Goal: Task Accomplishment & Management: Use online tool/utility

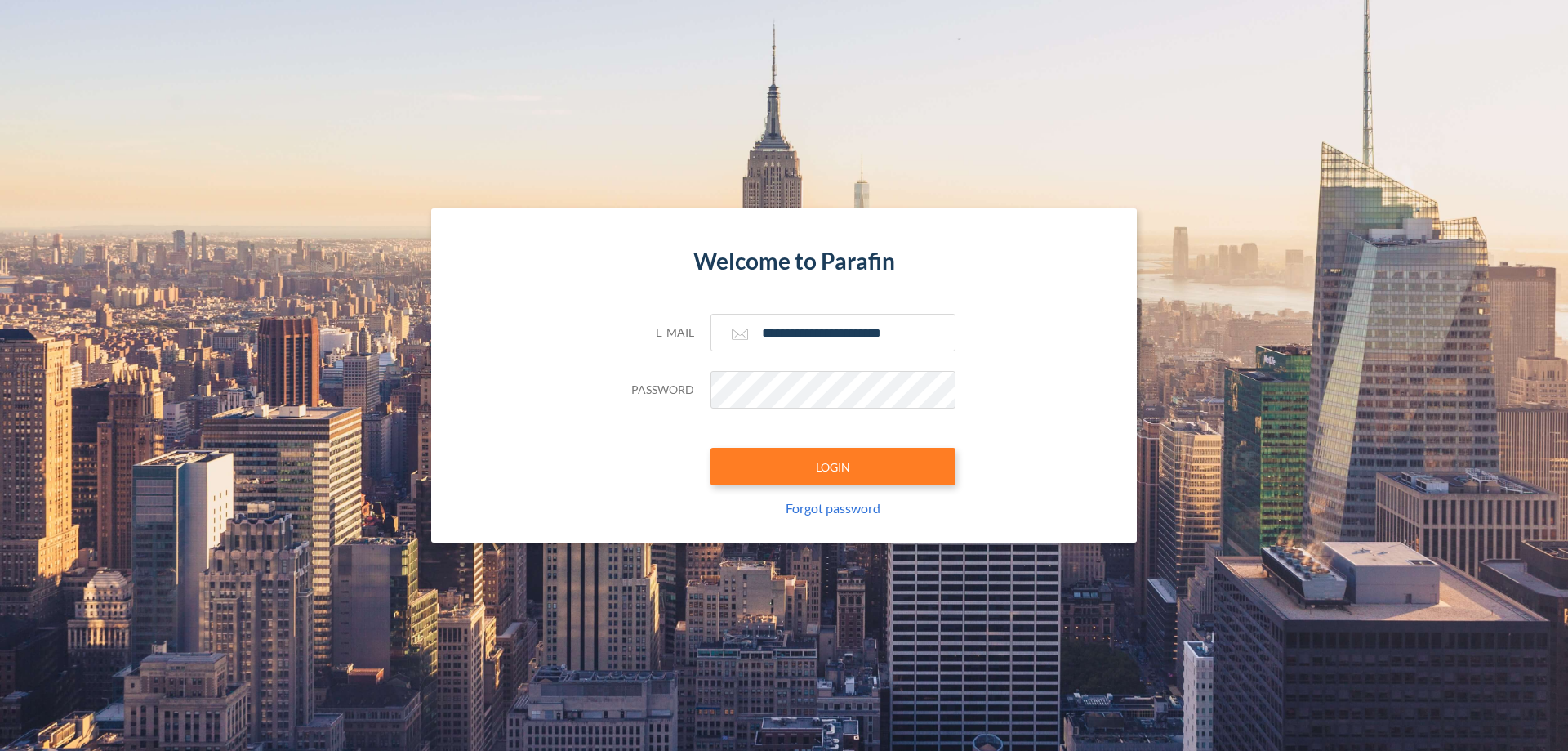
type input "**********"
click at [833, 467] on button "LOGIN" at bounding box center [833, 467] width 245 height 38
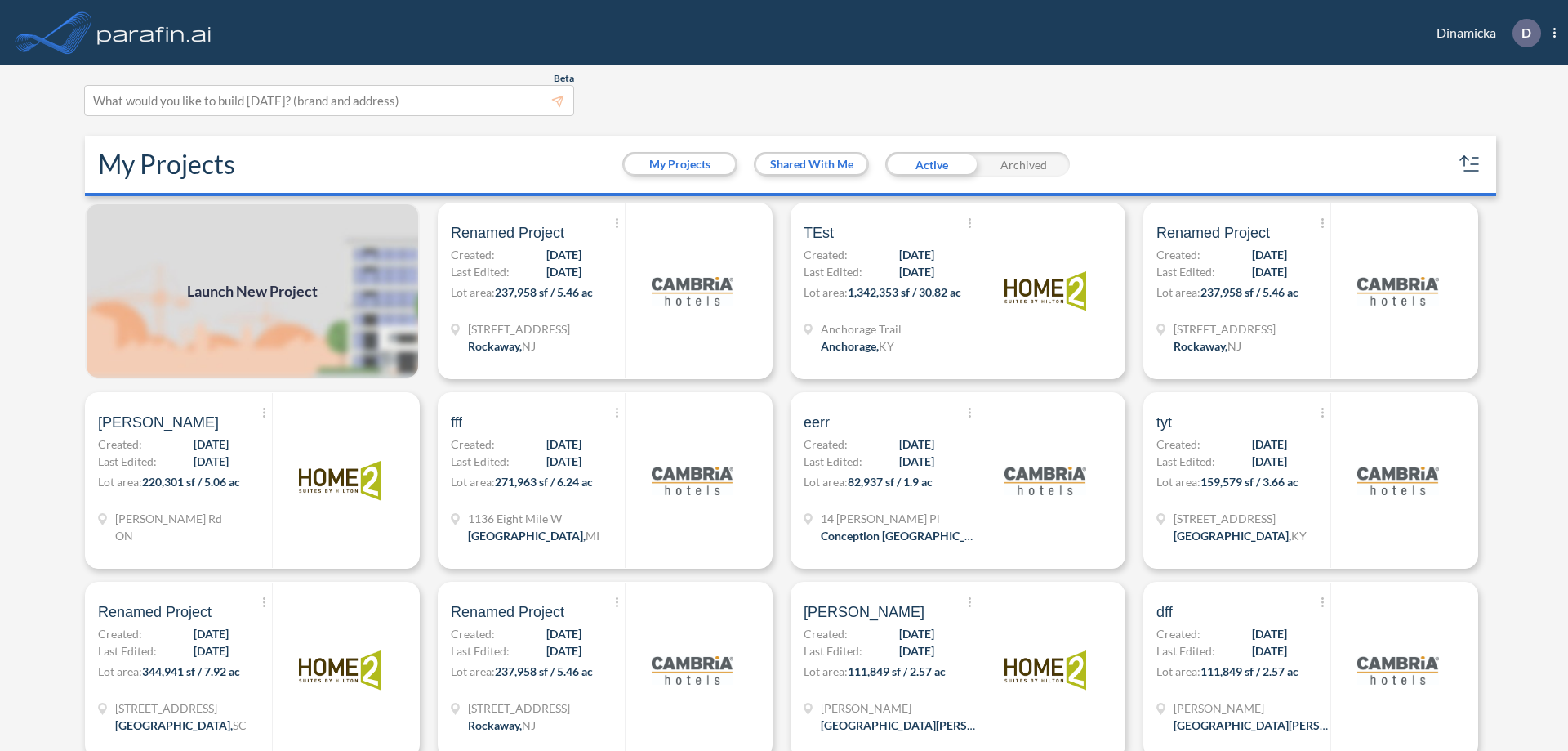
scroll to position [4, 0]
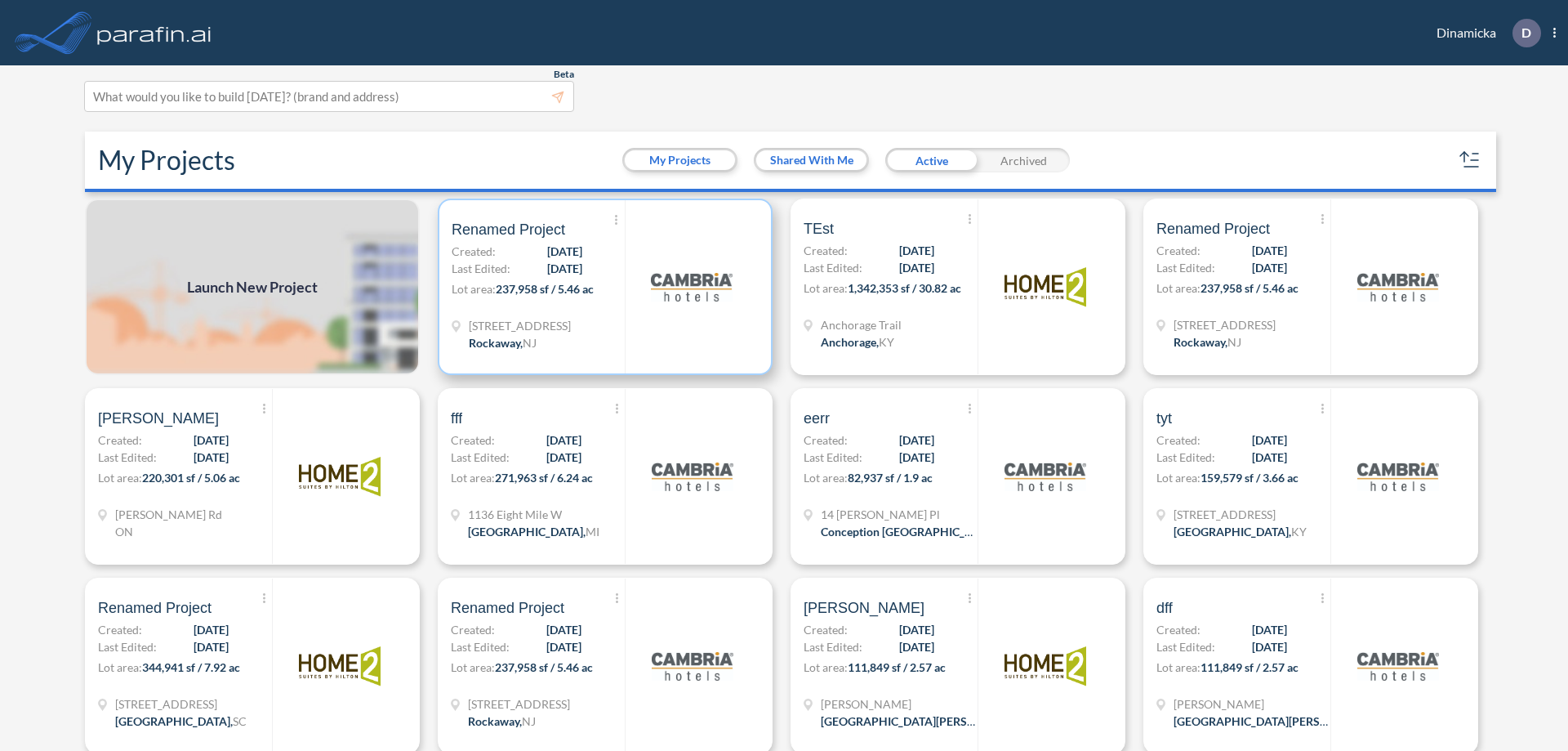
click at [602, 287] on p "Lot area: 237,958 sf / 5.46 ac" at bounding box center [538, 292] width 173 height 24
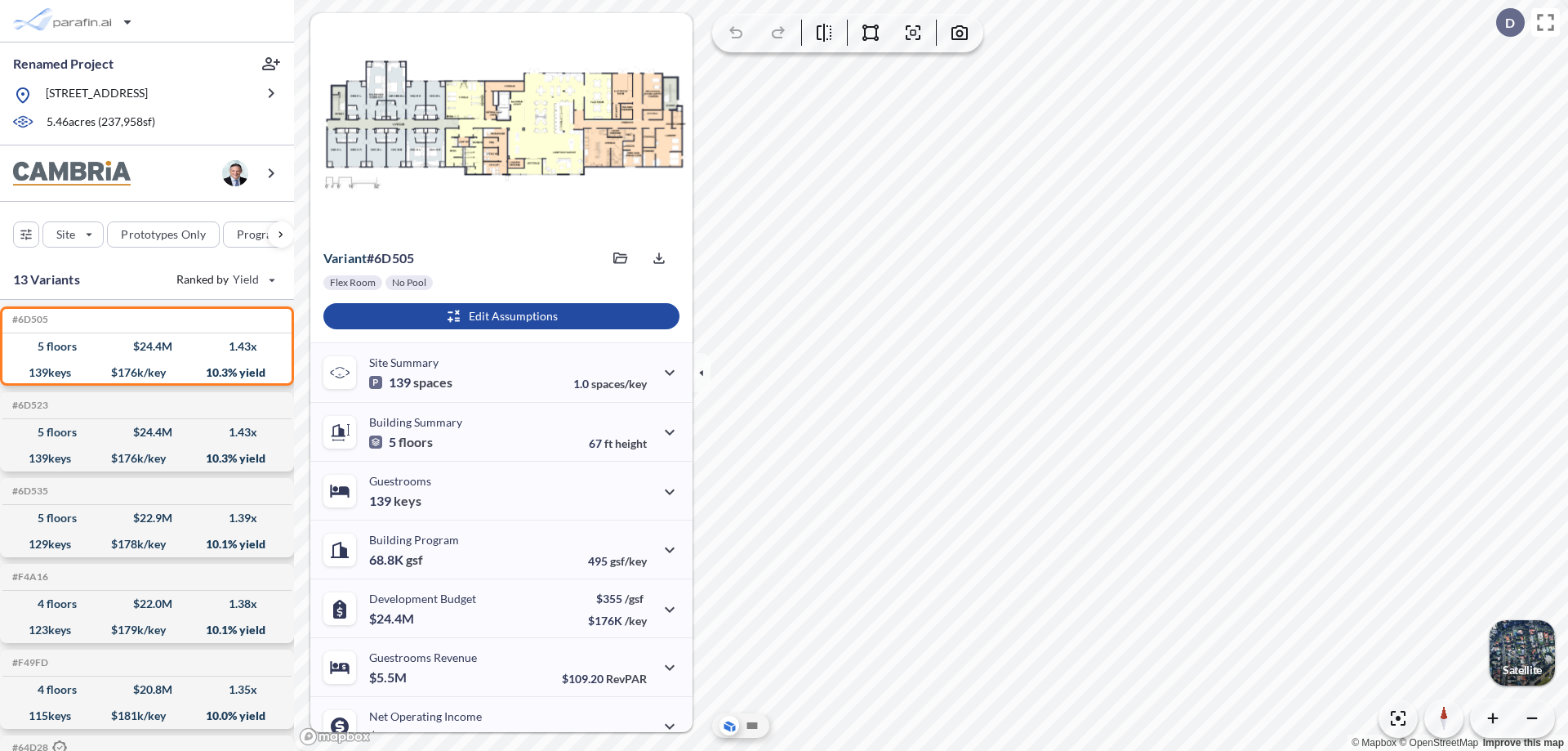
scroll to position [82, 0]
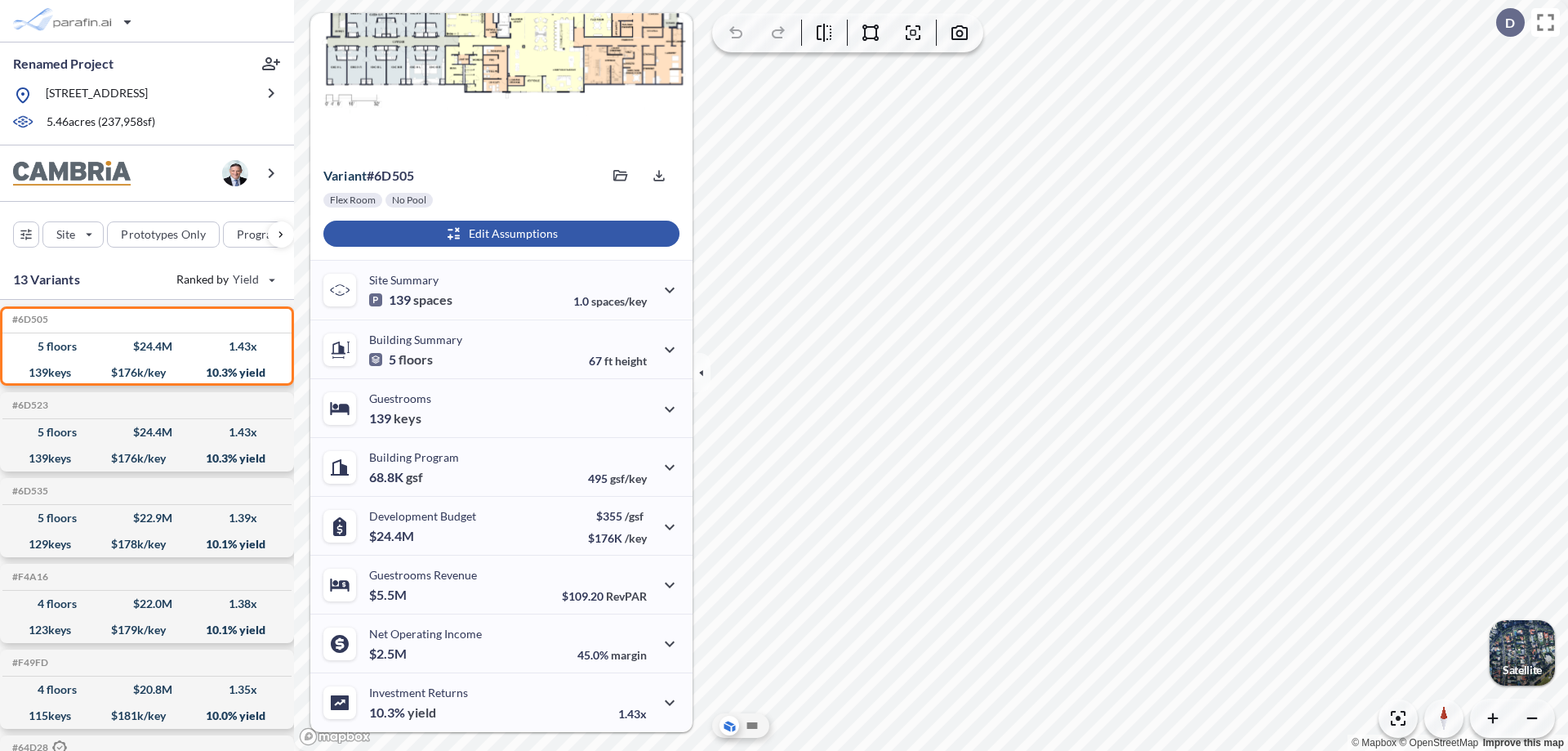
click at [499, 234] on div "button" at bounding box center [502, 234] width 356 height 27
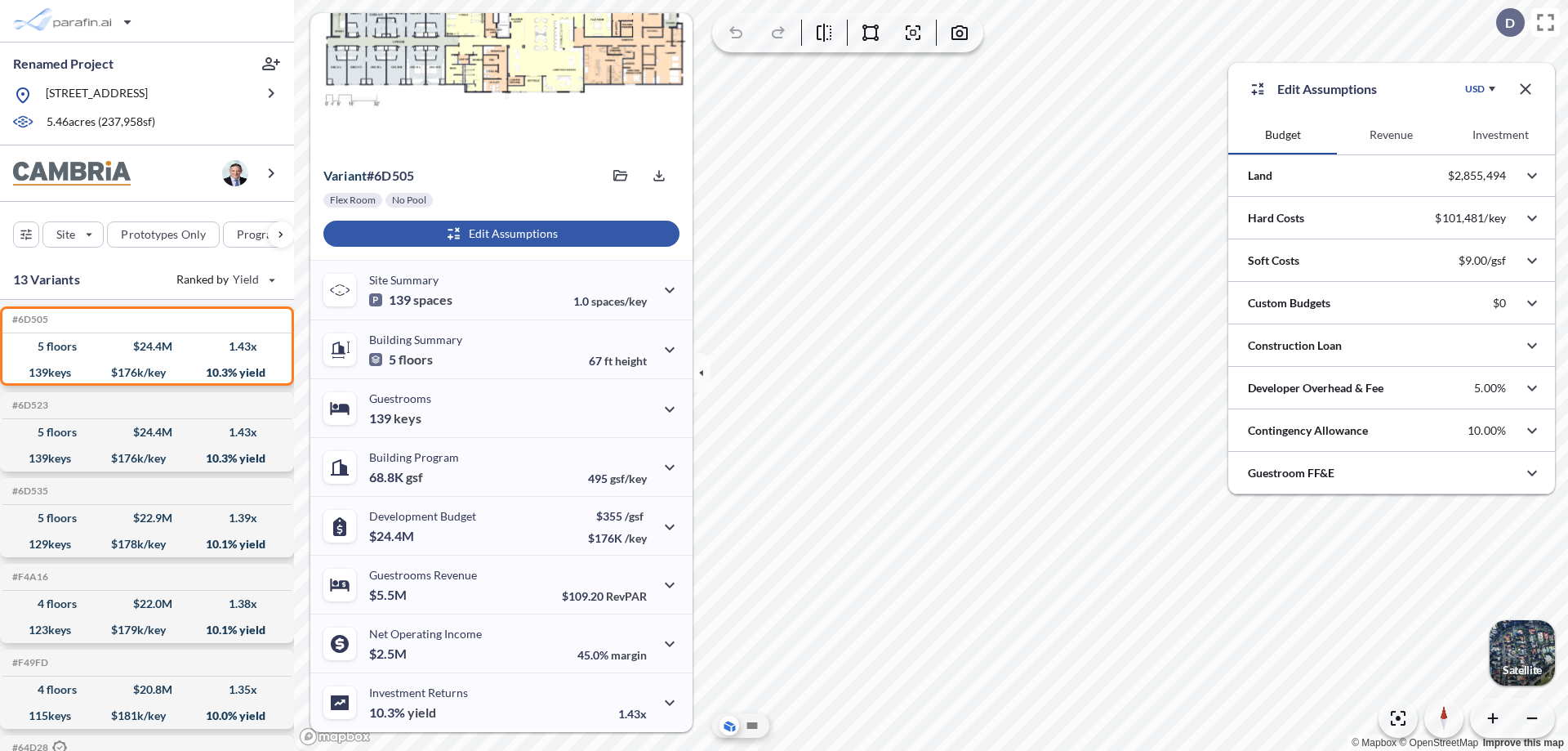
click at [1391, 134] on button "Revenue" at bounding box center [1391, 135] width 109 height 39
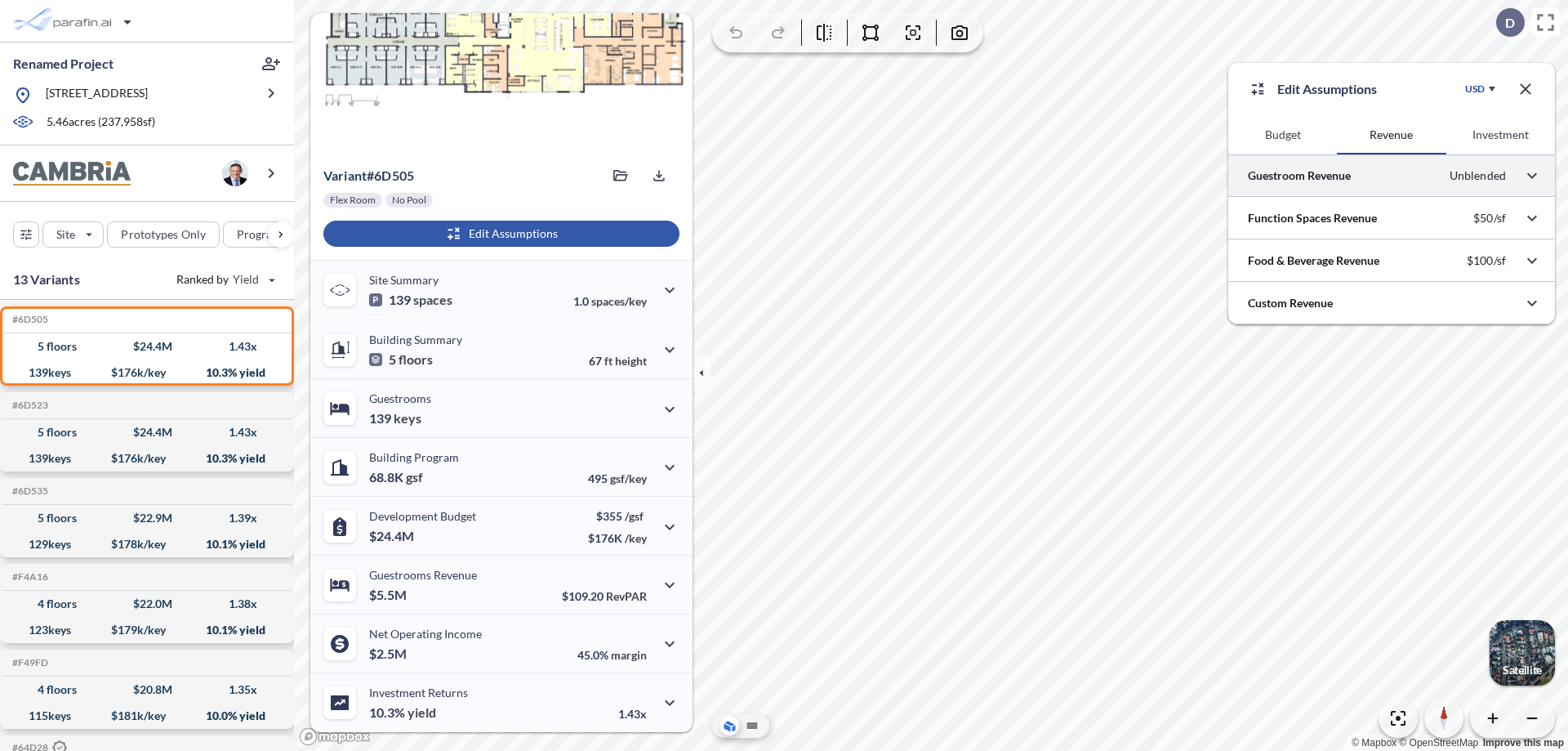
click at [1392, 176] on div at bounding box center [1392, 175] width 327 height 42
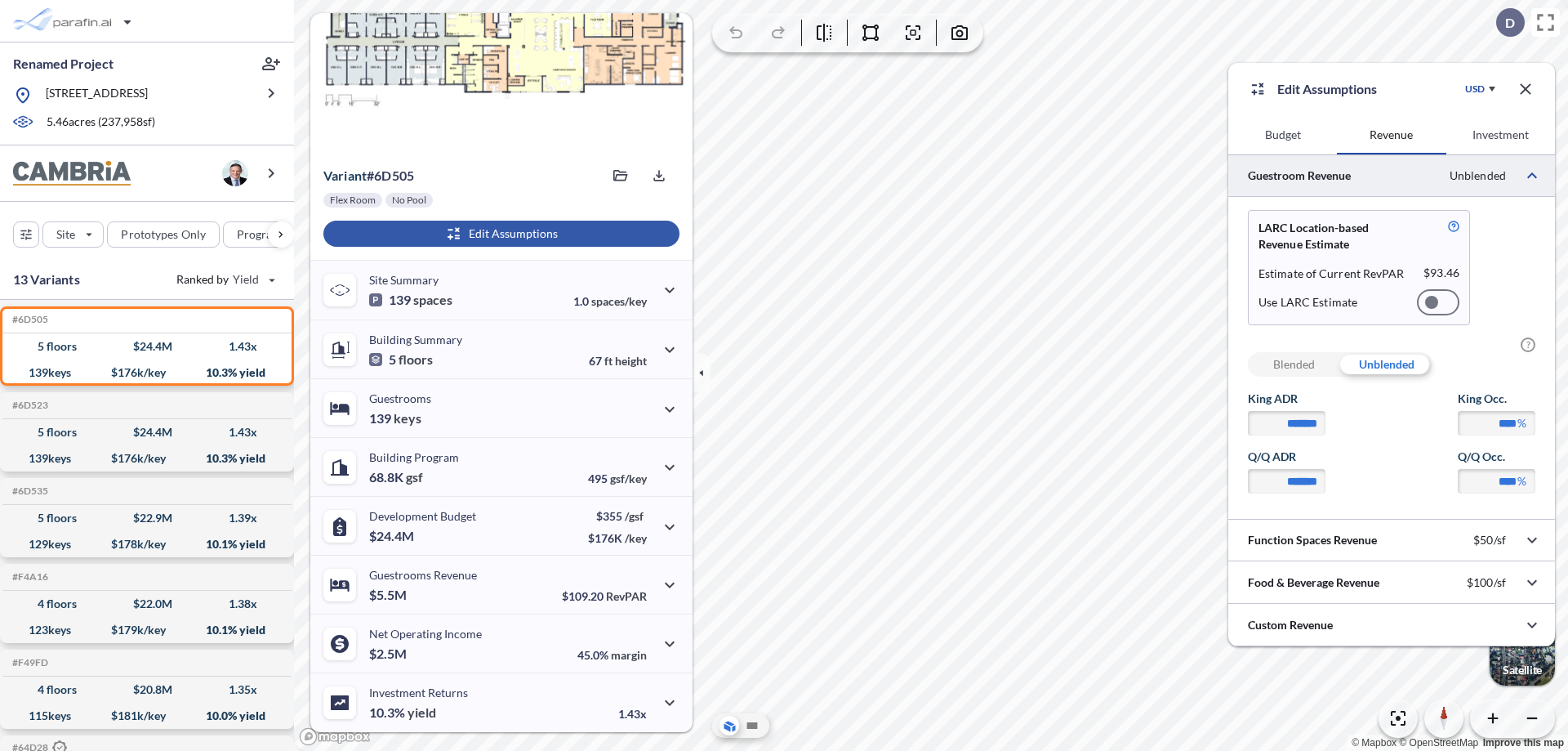
click at [1438, 302] on div at bounding box center [1439, 302] width 43 height 27
